Goal: Communication & Community: Answer question/provide support

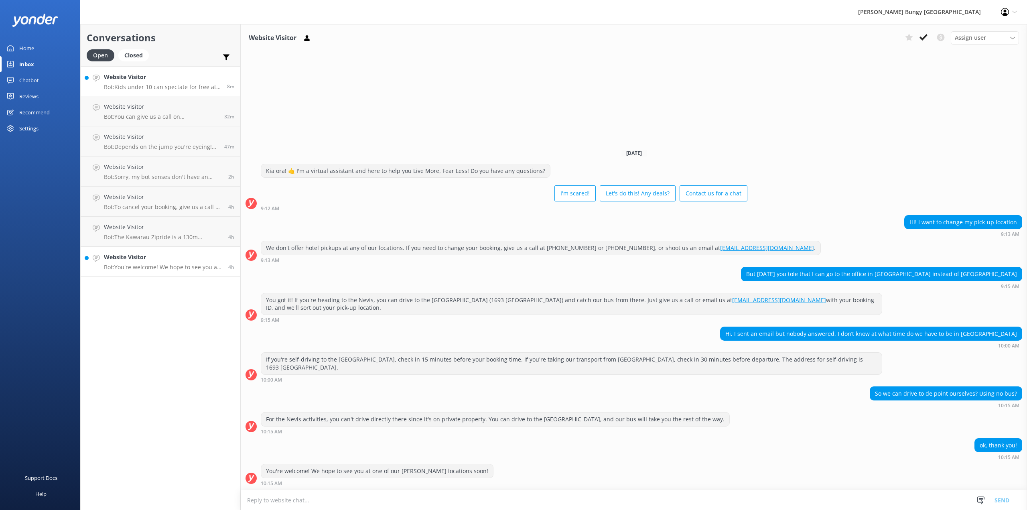
click at [179, 90] on p "Bot: Kids under 10 can spectate for free at [GEOGRAPHIC_DATA], but the Auckland…" at bounding box center [162, 86] width 117 height 7
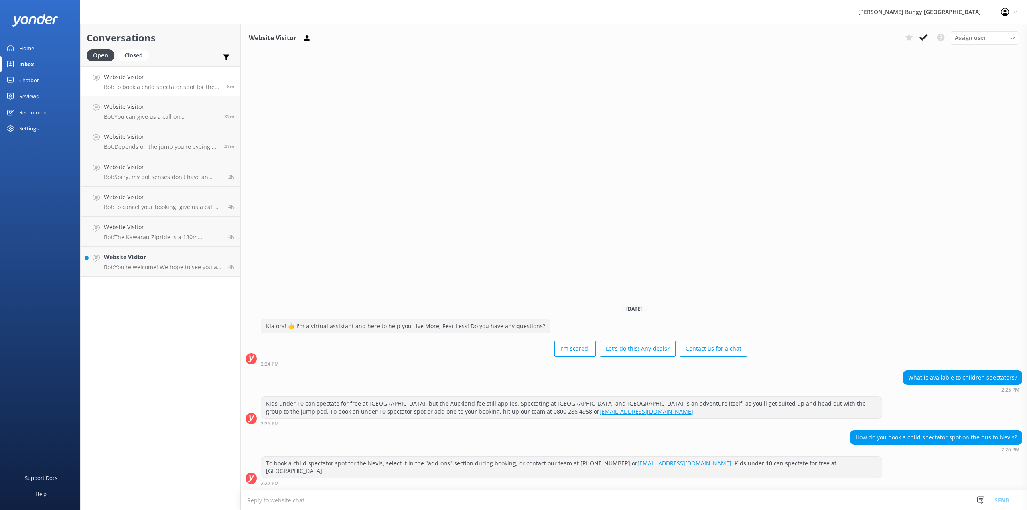
click at [505, 497] on textarea at bounding box center [634, 500] width 787 height 20
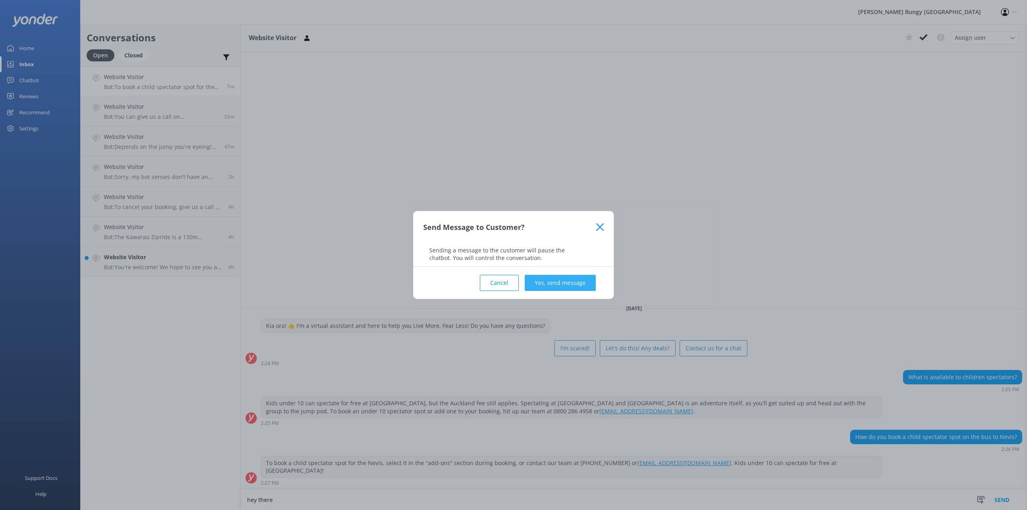
type textarea "hey there"
click at [570, 279] on button "Yes, send message" at bounding box center [560, 283] width 71 height 16
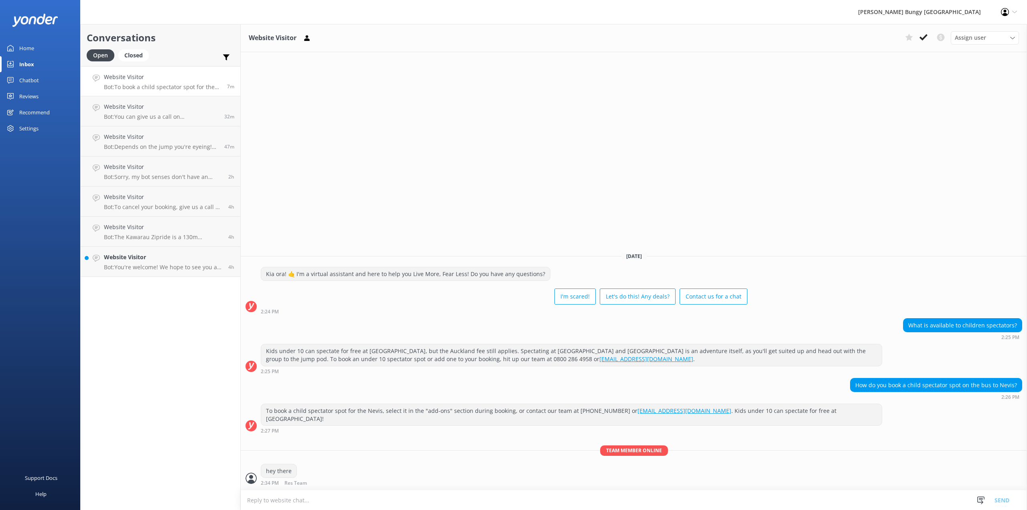
click at [499, 506] on textarea at bounding box center [634, 500] width 787 height 20
type textarea "for child under-10 as a spectator to the Nevis, you will need to contact us pos…"
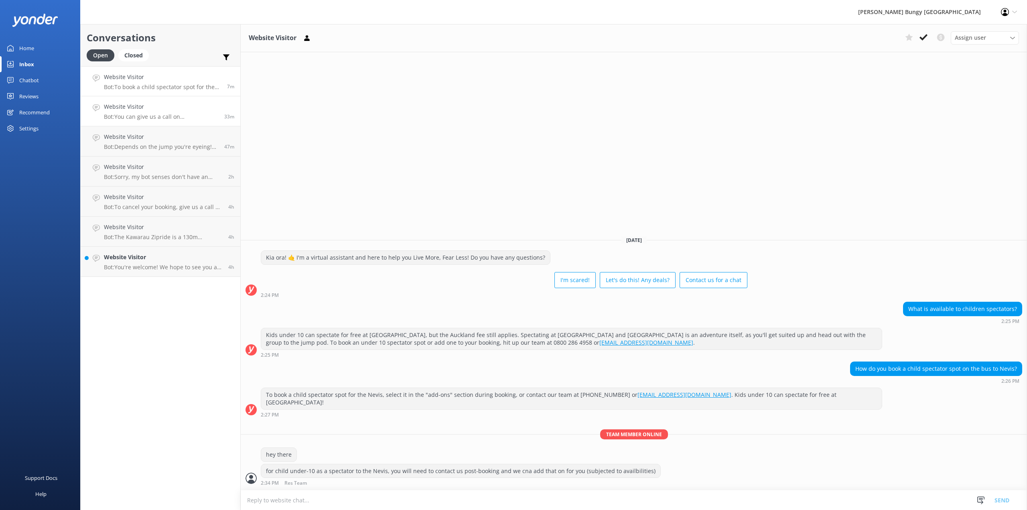
click at [153, 110] on h4 "Website Visitor" at bounding box center [161, 106] width 114 height 9
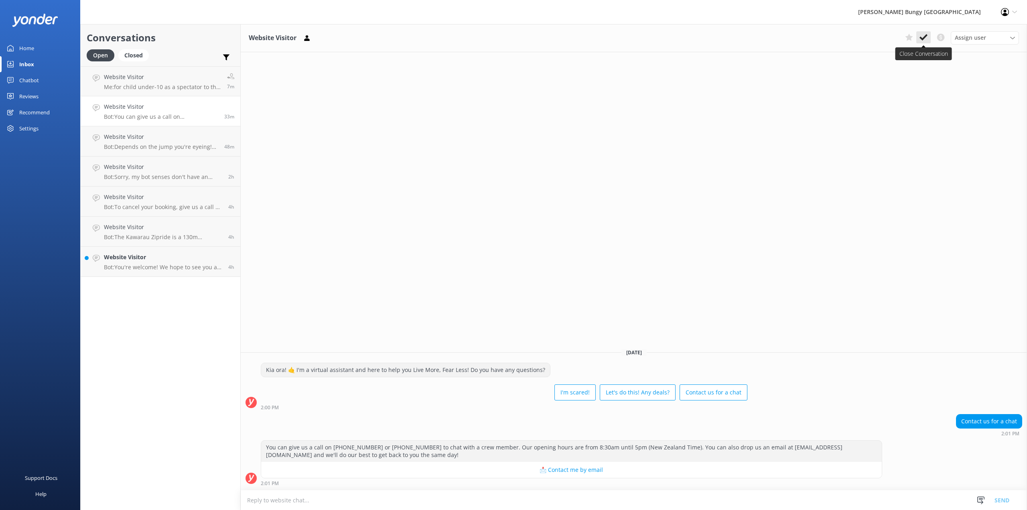
click at [925, 42] on button at bounding box center [924, 37] width 14 height 12
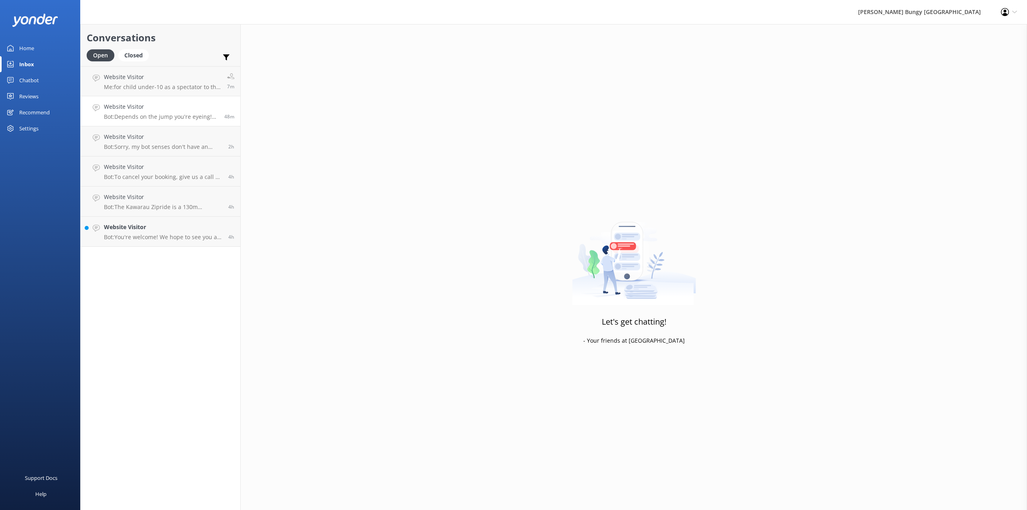
click at [145, 99] on link "Website Visitor Bot: Depends on the jump you're eyeing! Here's the lowdown: - *…" at bounding box center [161, 111] width 160 height 30
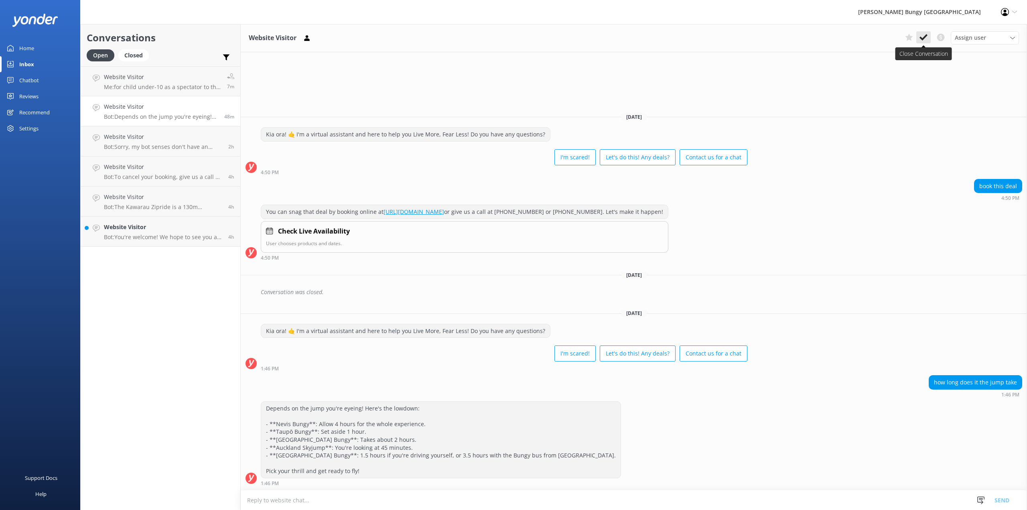
click at [927, 42] on button at bounding box center [924, 37] width 14 height 12
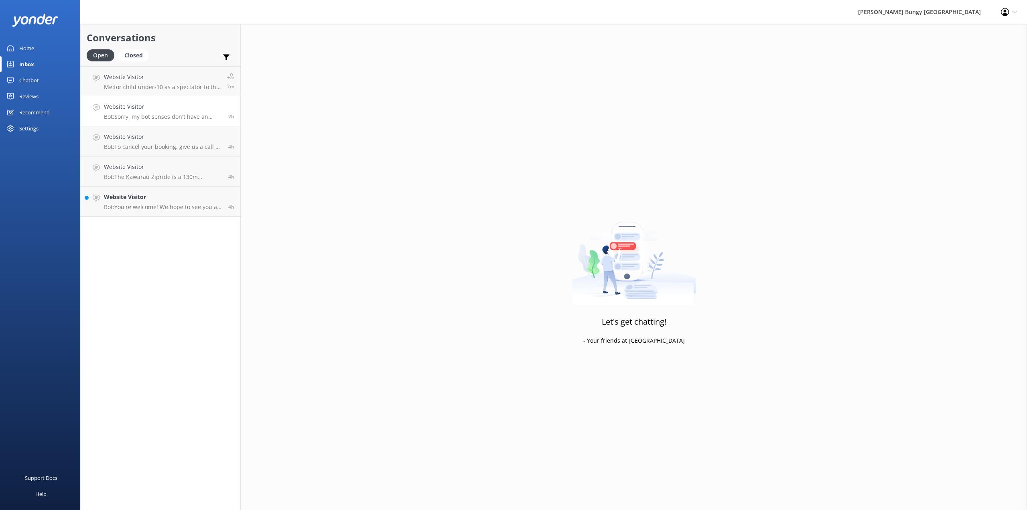
click at [212, 111] on h4 "Website Visitor" at bounding box center [163, 106] width 118 height 9
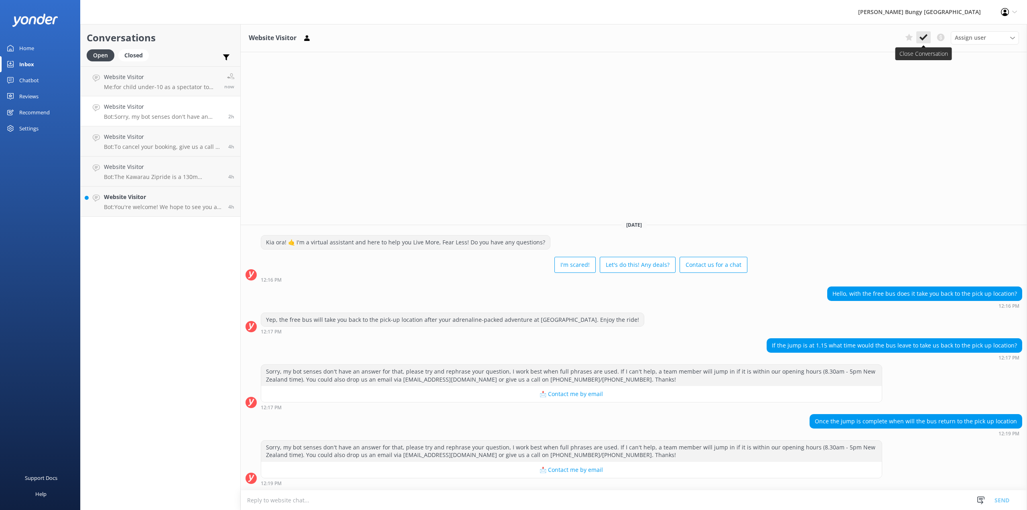
click at [926, 41] on icon at bounding box center [924, 37] width 8 height 8
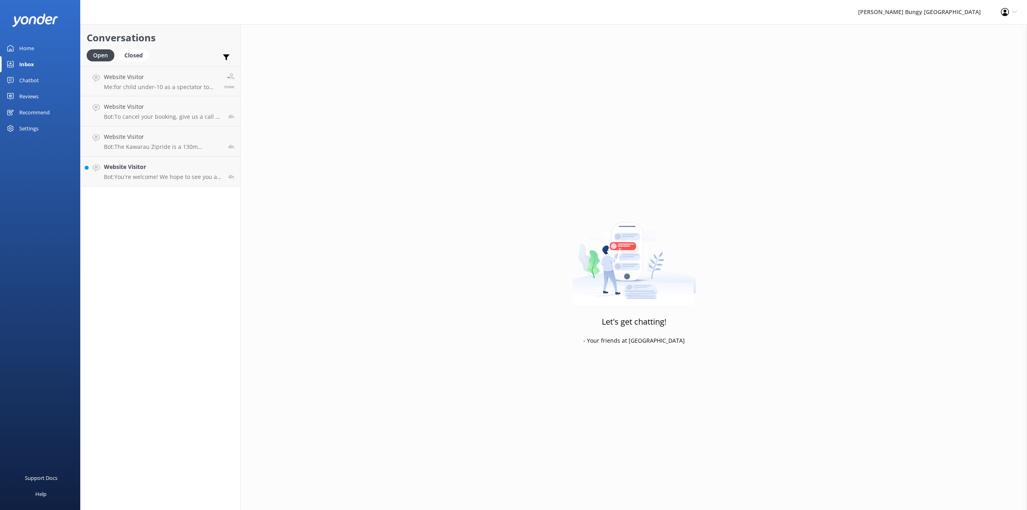
drag, startPoint x: 203, startPoint y: 116, endPoint x: 208, endPoint y: 108, distance: 8.3
click at [206, 109] on h4 "Website Visitor" at bounding box center [163, 106] width 118 height 9
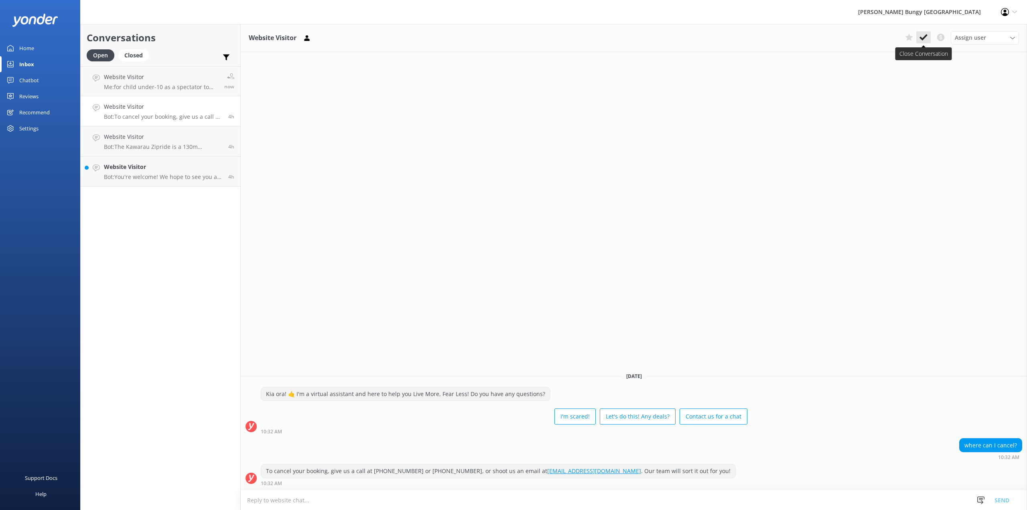
click at [921, 40] on icon at bounding box center [924, 37] width 8 height 8
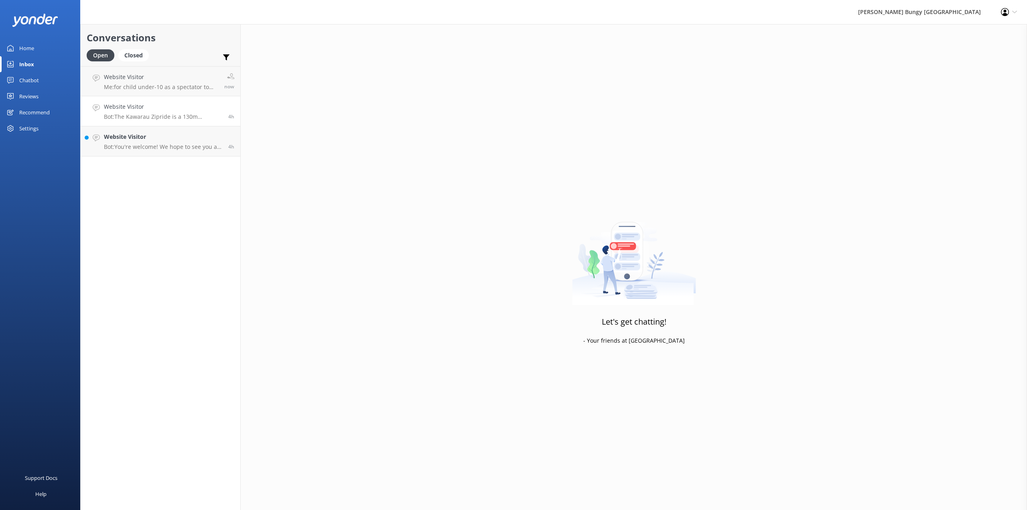
click at [213, 112] on div "Website Visitor Bot: The Kawarau Zipride is a 130m adrenaline rush where you zi…" at bounding box center [163, 111] width 118 height 18
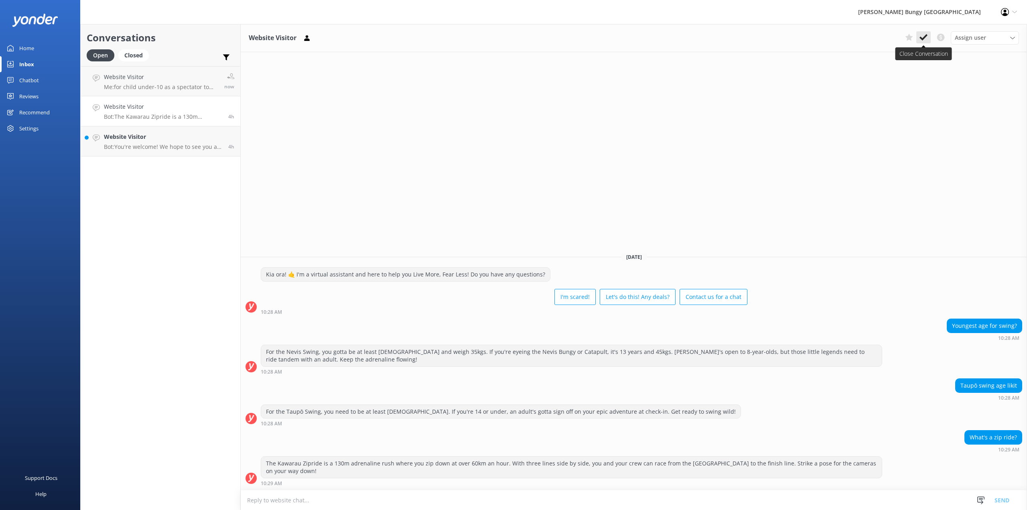
click at [922, 39] on use at bounding box center [924, 37] width 8 height 6
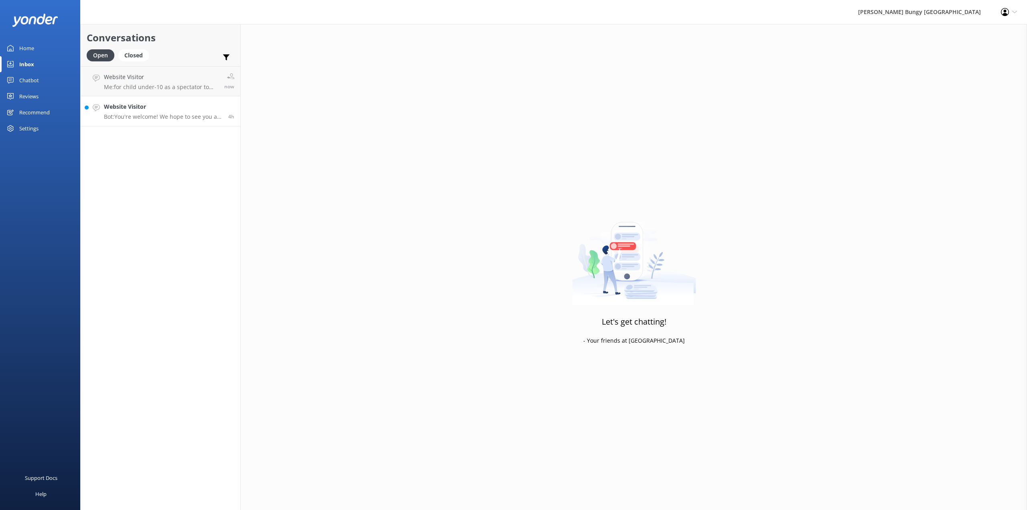
click at [154, 107] on h4 "Website Visitor" at bounding box center [163, 106] width 118 height 9
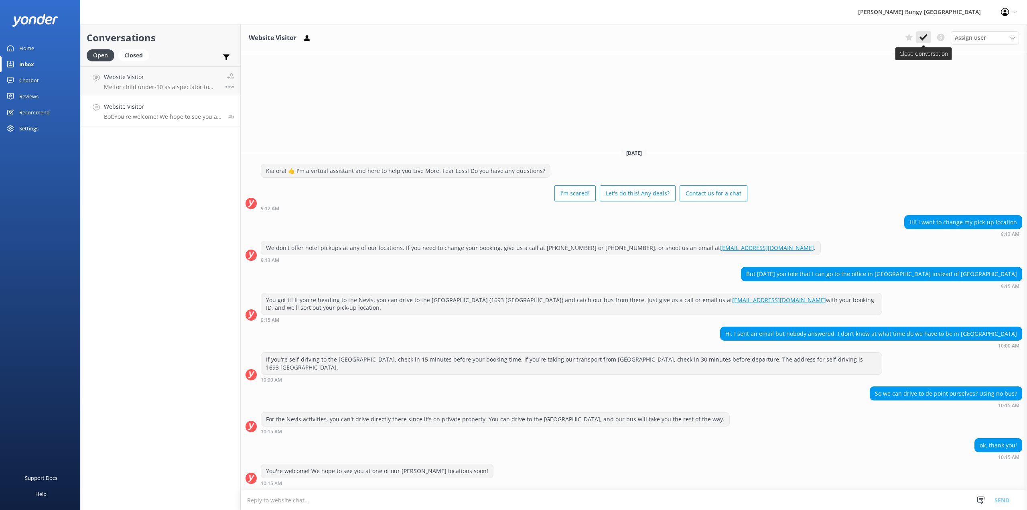
click at [924, 36] on icon at bounding box center [924, 37] width 8 height 8
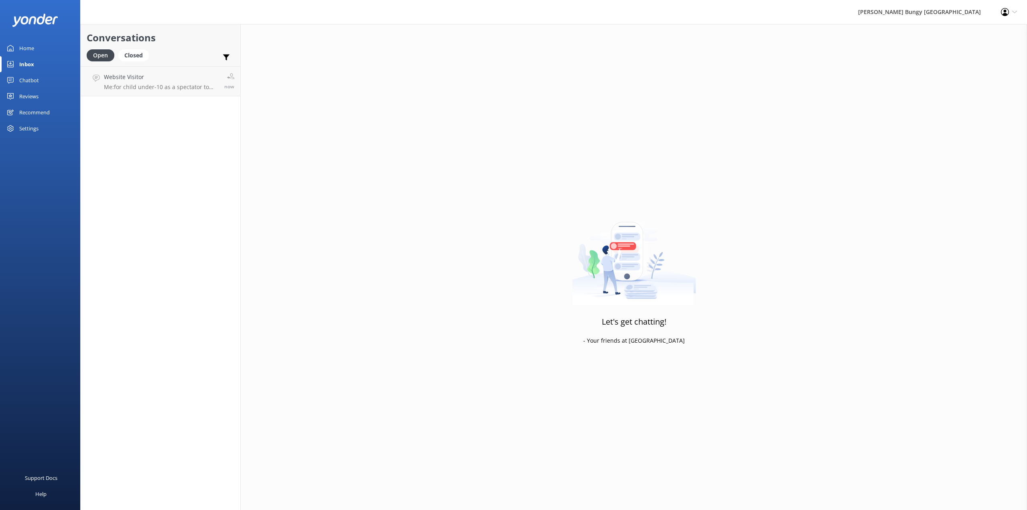
click at [41, 83] on link "Chatbot" at bounding box center [40, 80] width 80 height 16
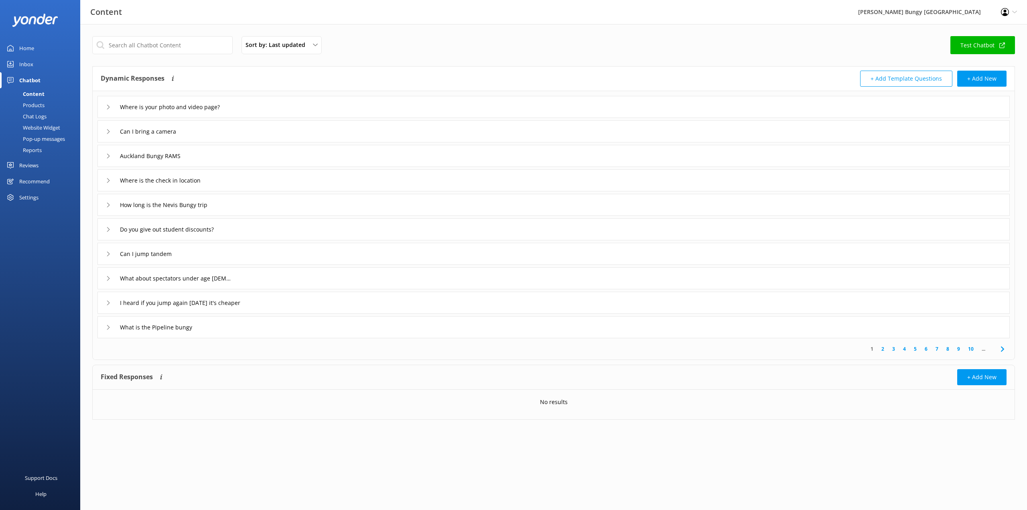
click at [48, 114] on link "Chat Logs" at bounding box center [42, 116] width 75 height 11
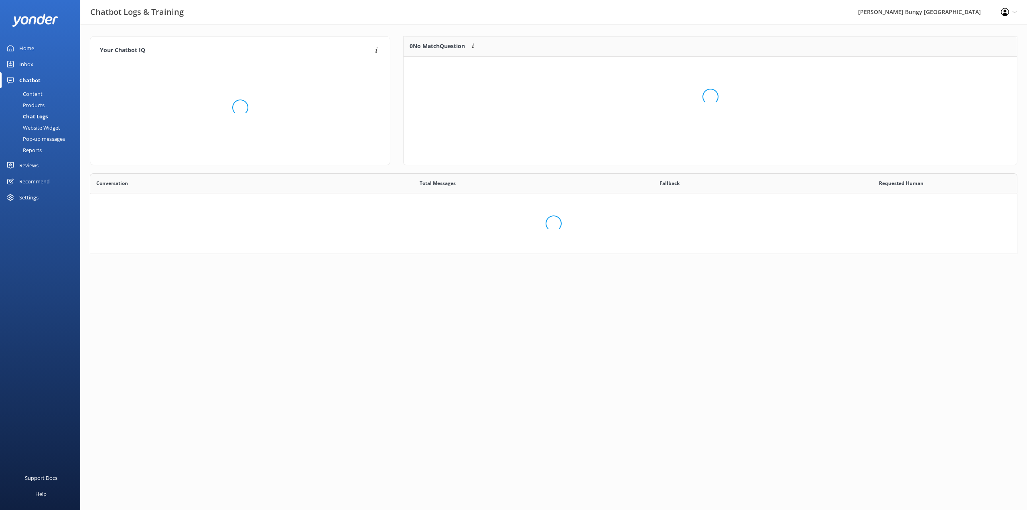
scroll to position [275, 921]
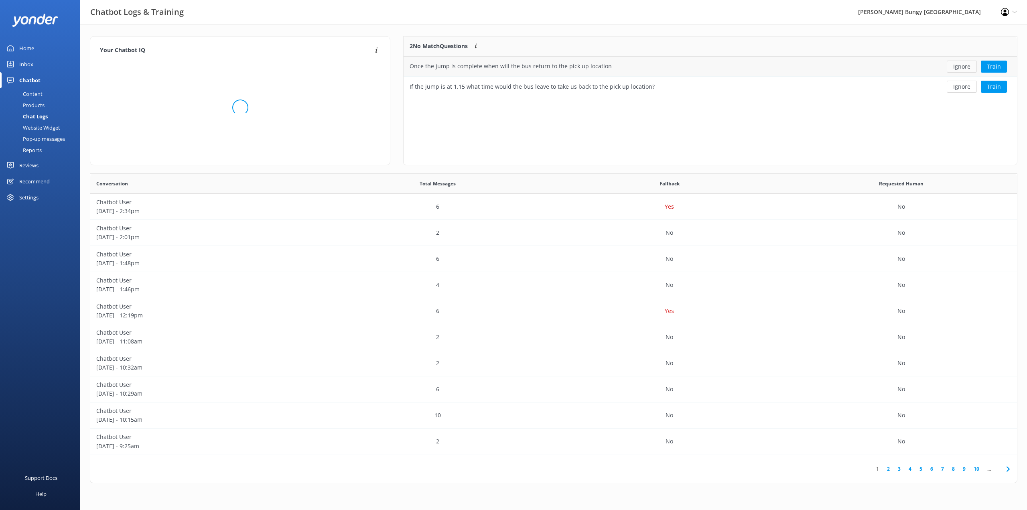
click at [968, 67] on button "Ignore" at bounding box center [962, 67] width 30 height 12
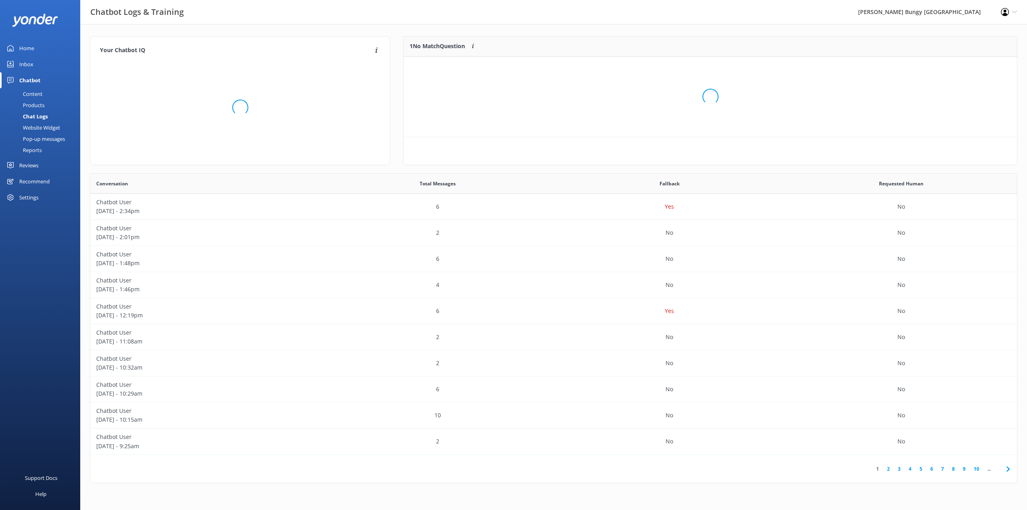
scroll to position [35, 607]
click at [968, 67] on button "Ignore" at bounding box center [962, 67] width 30 height 12
click at [51, 148] on link "Reports" at bounding box center [42, 149] width 75 height 11
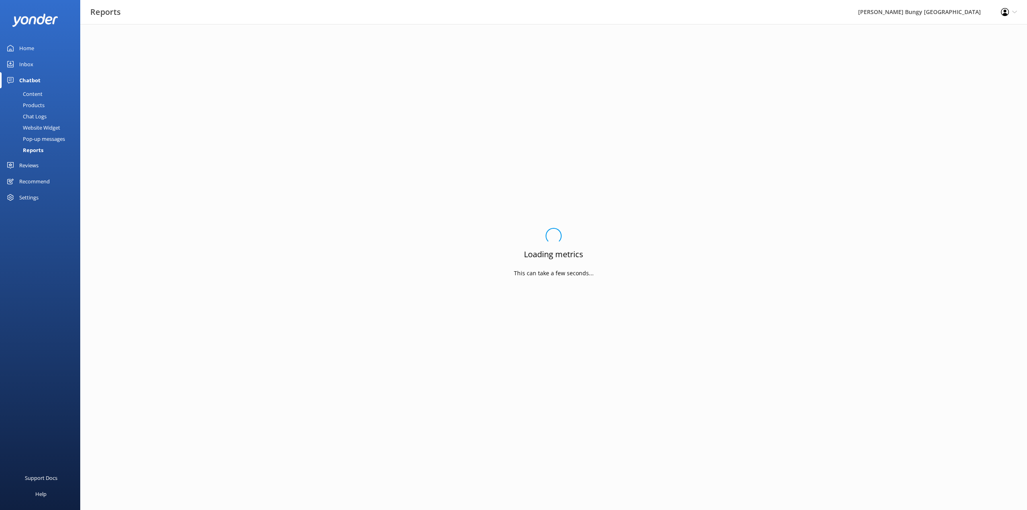
click at [40, 62] on link "Inbox" at bounding box center [40, 64] width 80 height 16
